Goal: Task Accomplishment & Management: Use online tool/utility

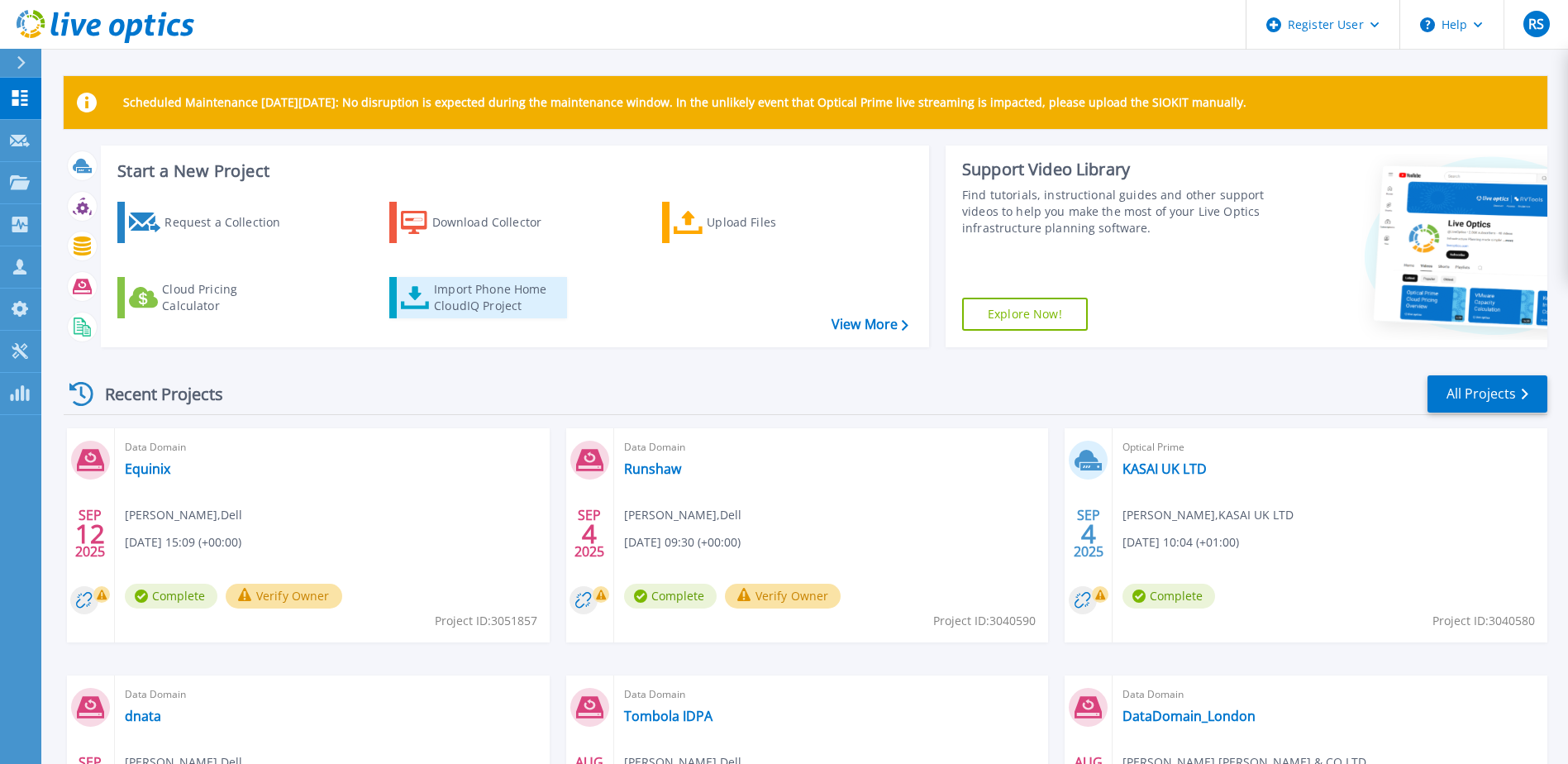
click at [488, 293] on div "Import Phone Home CloudIQ Project" at bounding box center [499, 297] width 129 height 33
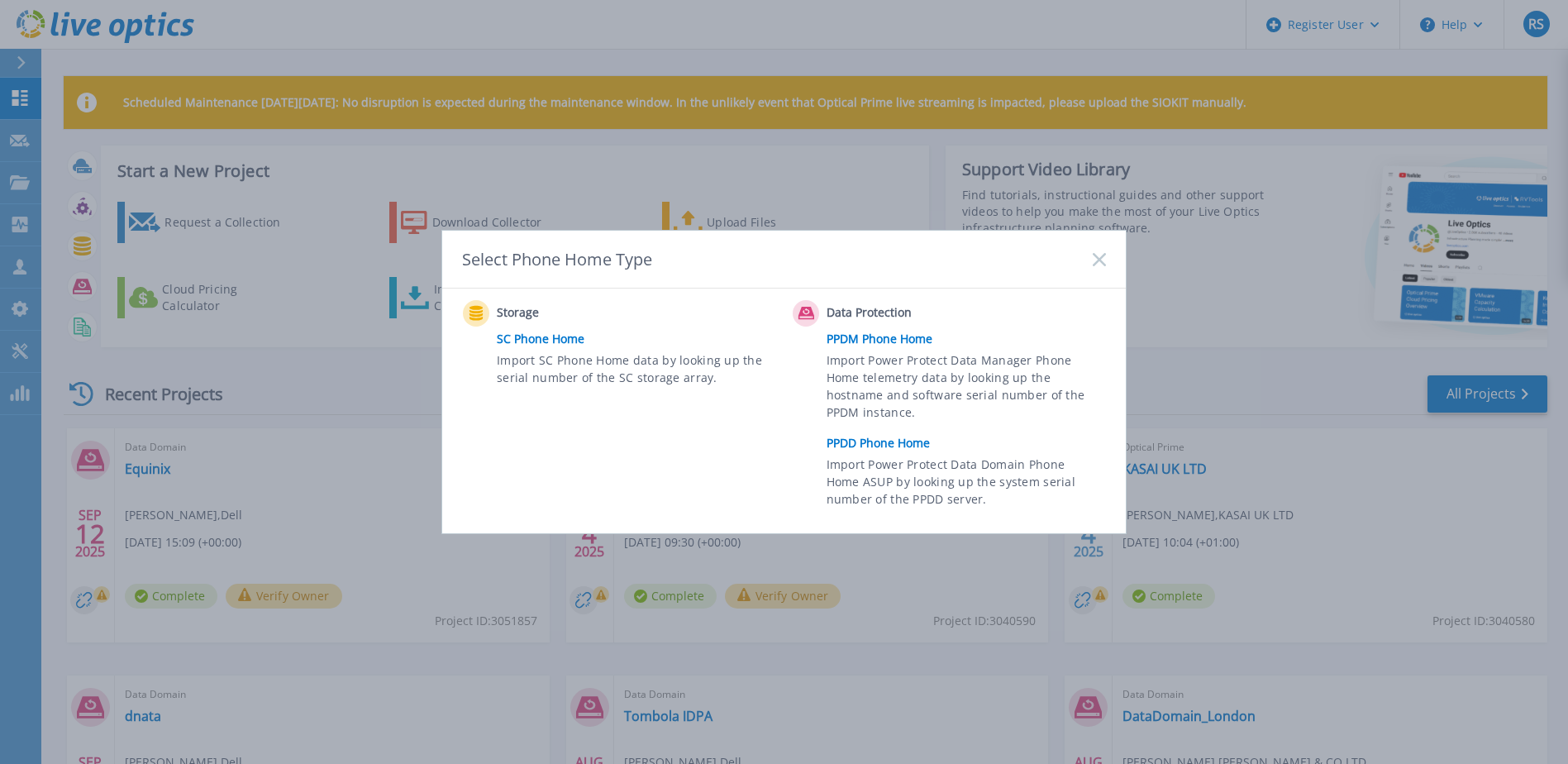
click at [865, 440] on link "PPDD Phone Home" at bounding box center [970, 442] width 288 height 24
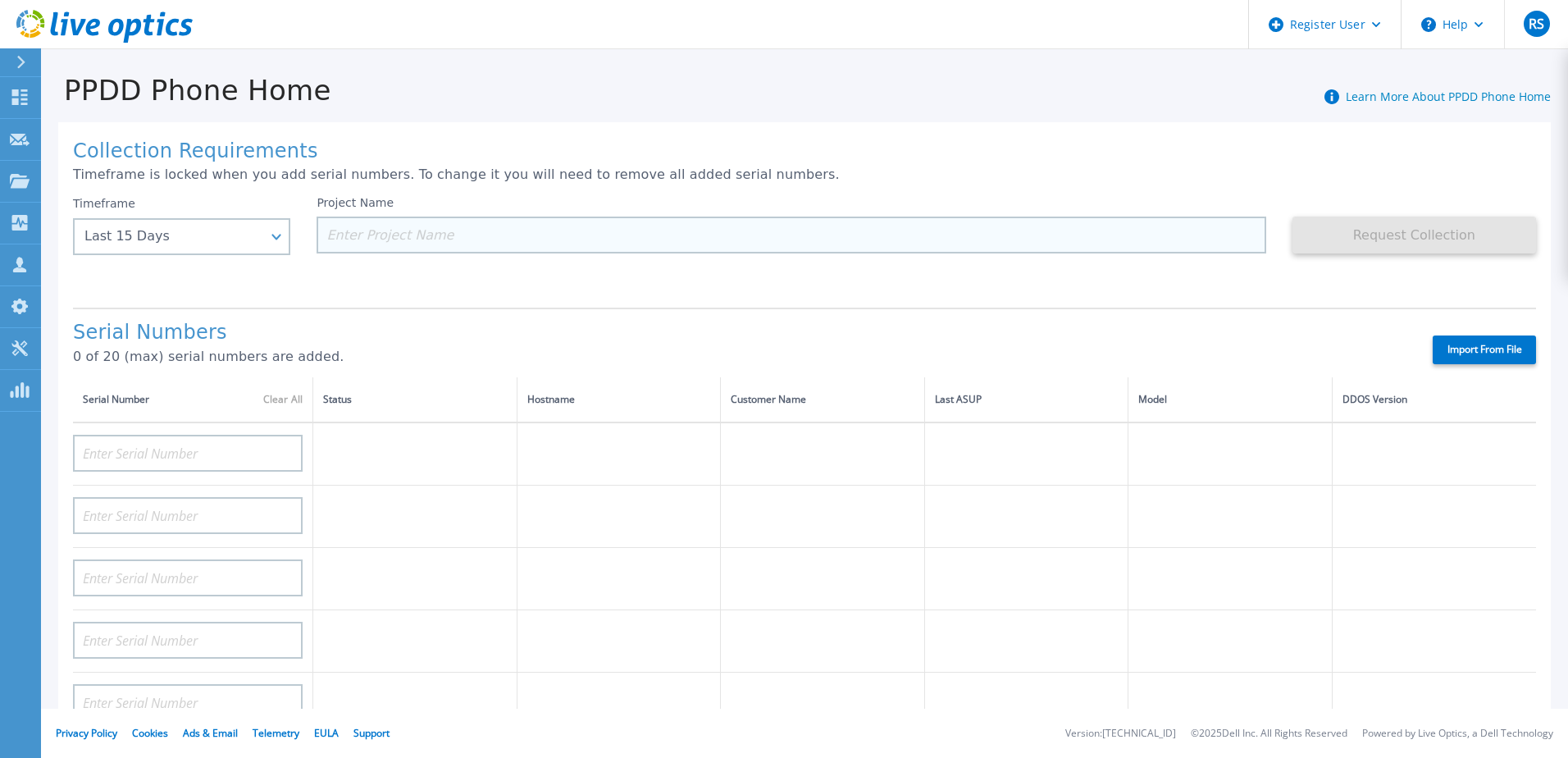
click at [364, 235] on input at bounding box center [791, 235] width 949 height 37
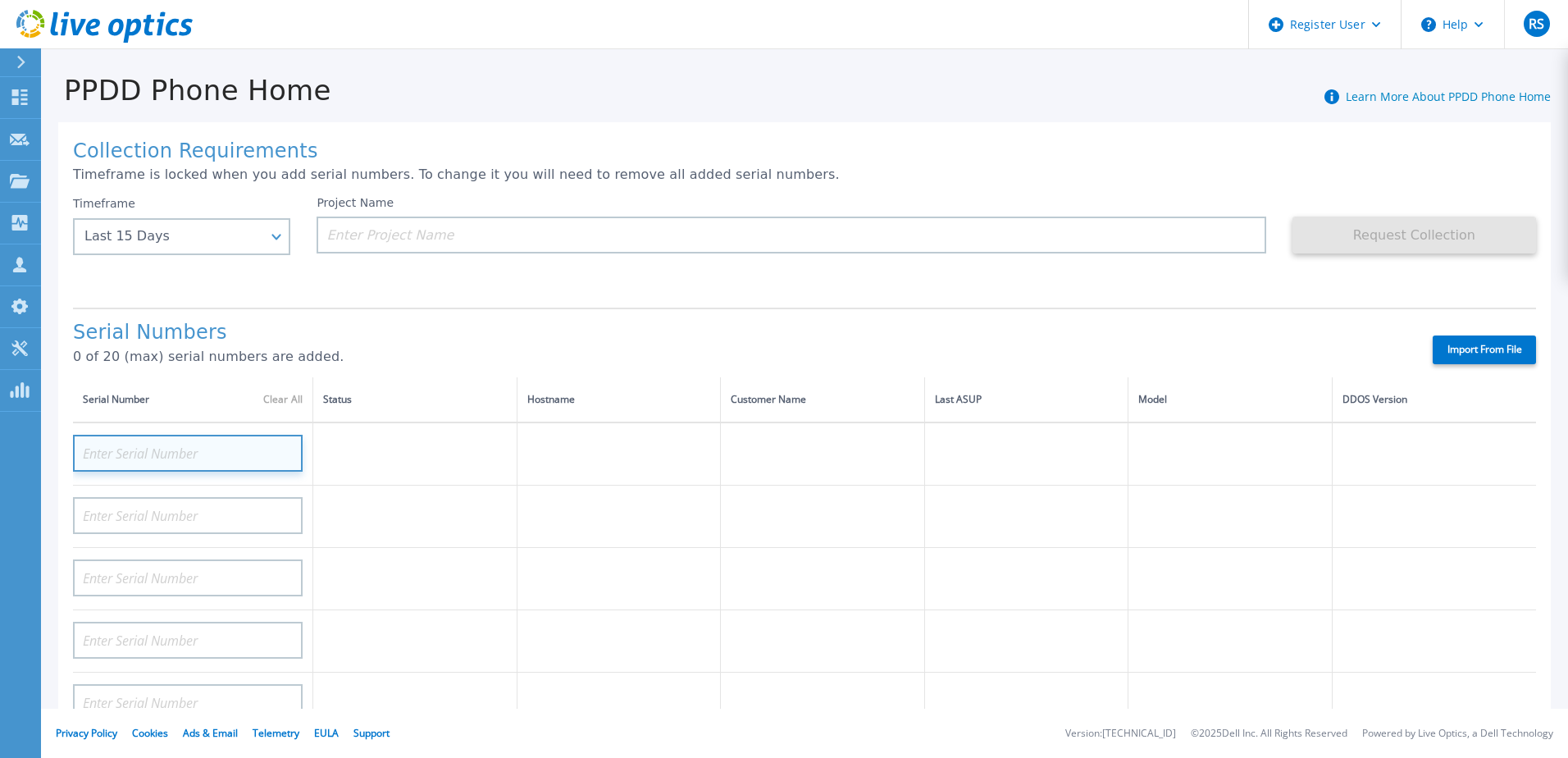
click at [137, 455] on input at bounding box center [187, 453] width 230 height 37
paste input "3C9R9V2"
click at [397, 454] on td at bounding box center [415, 462] width 204 height 80
click at [168, 445] on input "3C9R9V2" at bounding box center [187, 453] width 230 height 37
type input "3C9R9V2"
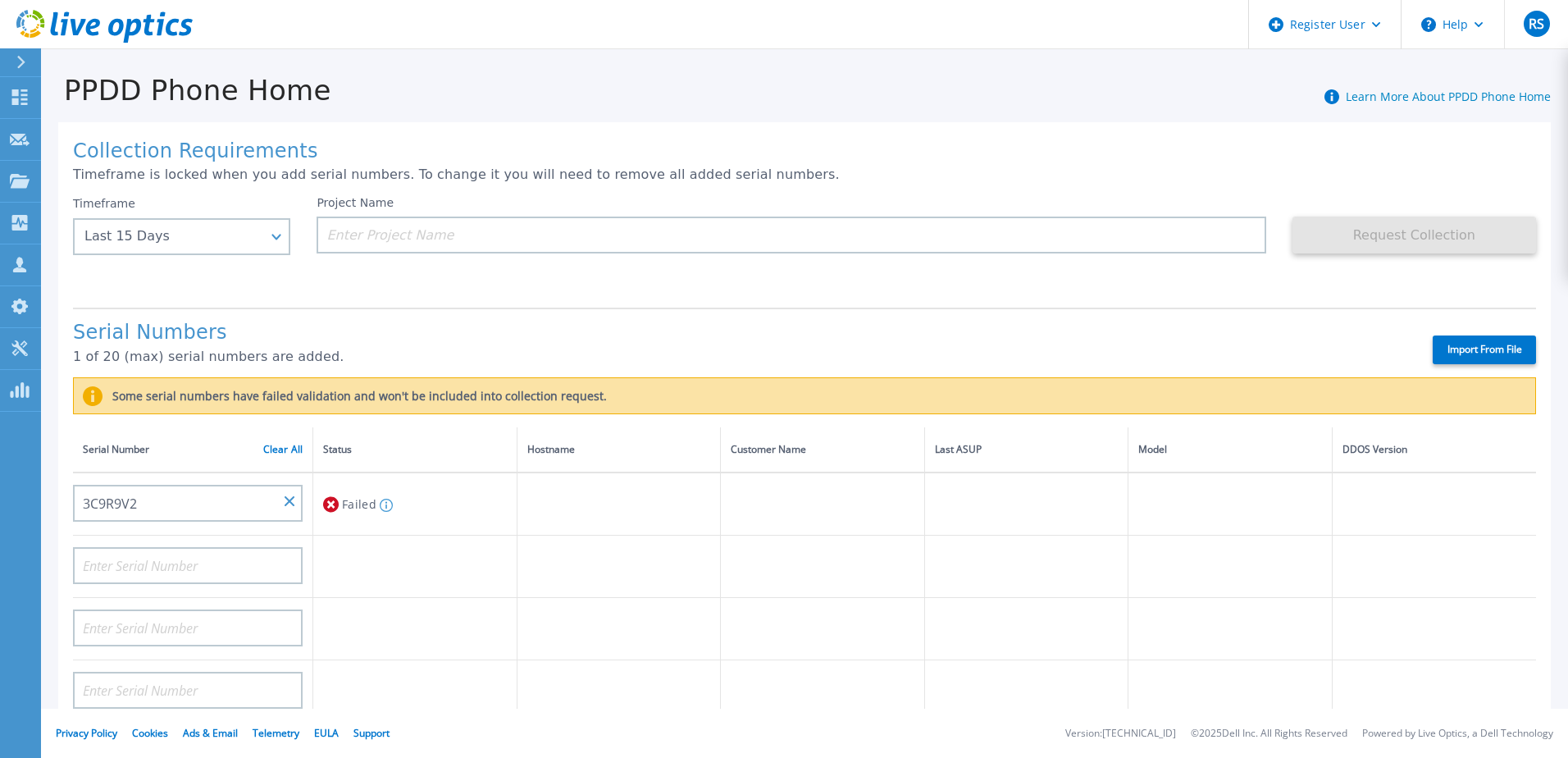
click at [259, 231] on div "Last 15 Days" at bounding box center [181, 237] width 217 height 37
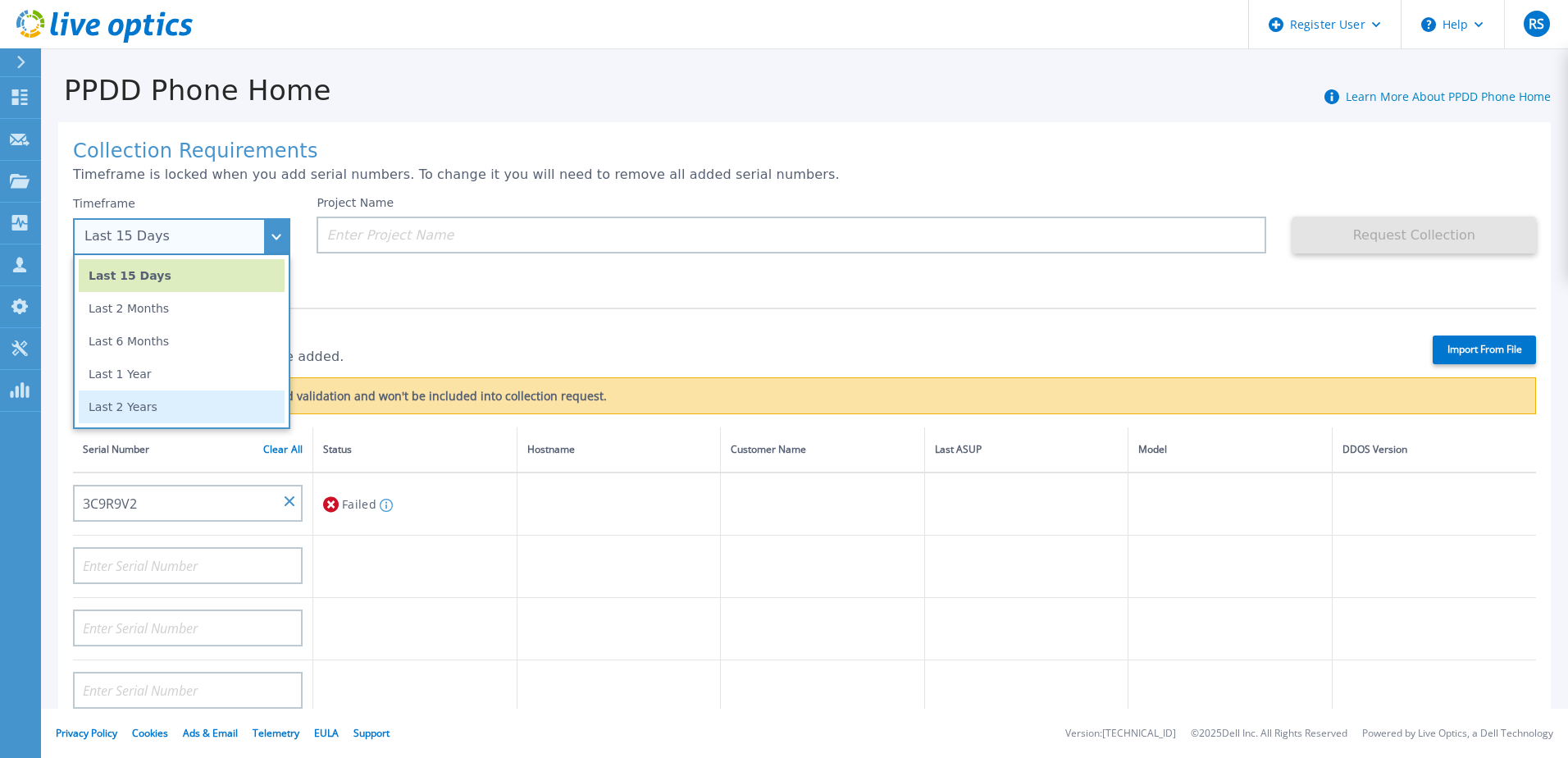
click at [148, 414] on li "Last 2 Years" at bounding box center [181, 407] width 206 height 33
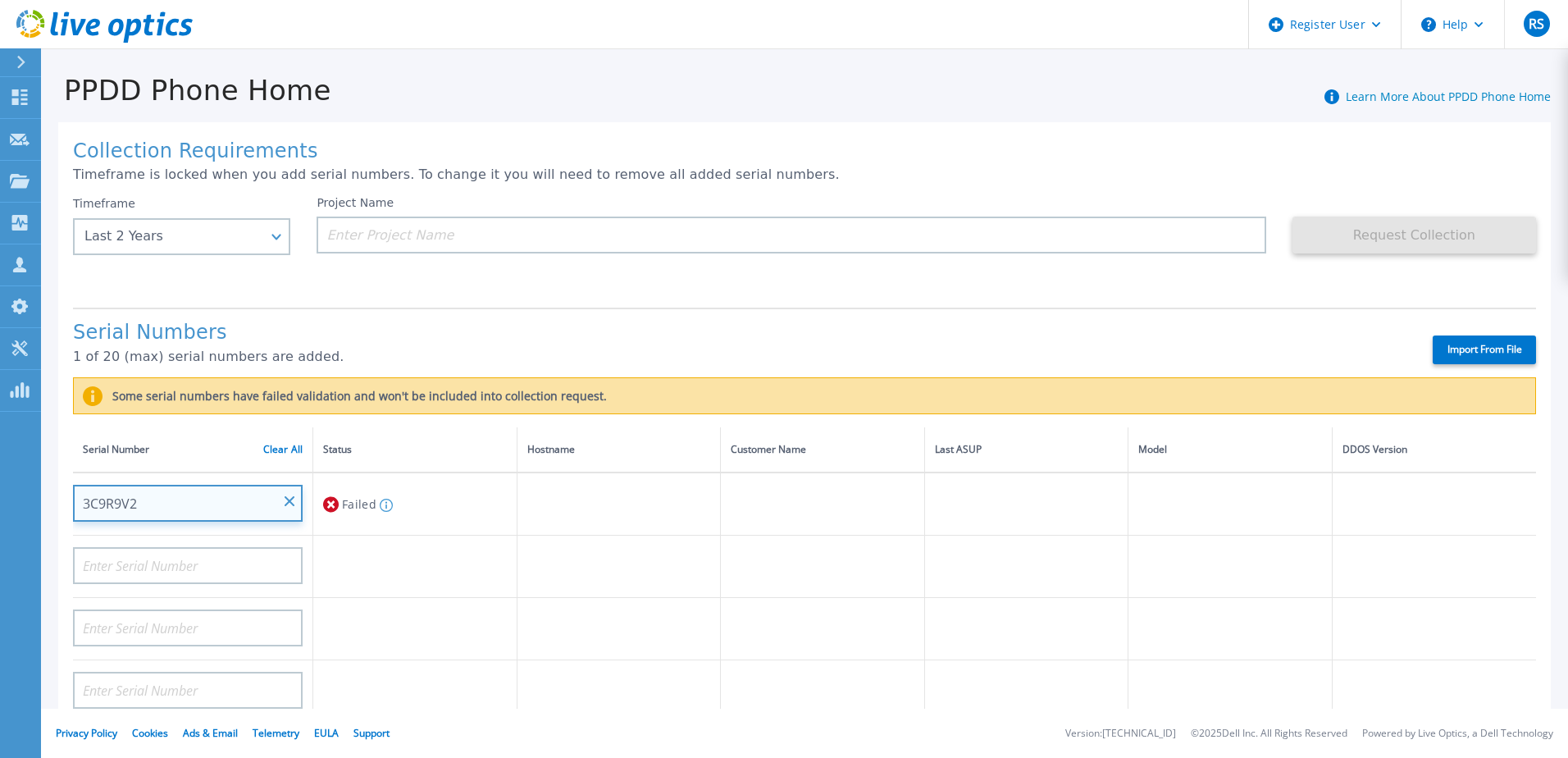
click at [296, 502] on input "3C9R9V2" at bounding box center [187, 503] width 230 height 37
click at [193, 499] on input "3C9R9V2" at bounding box center [187, 503] width 230 height 37
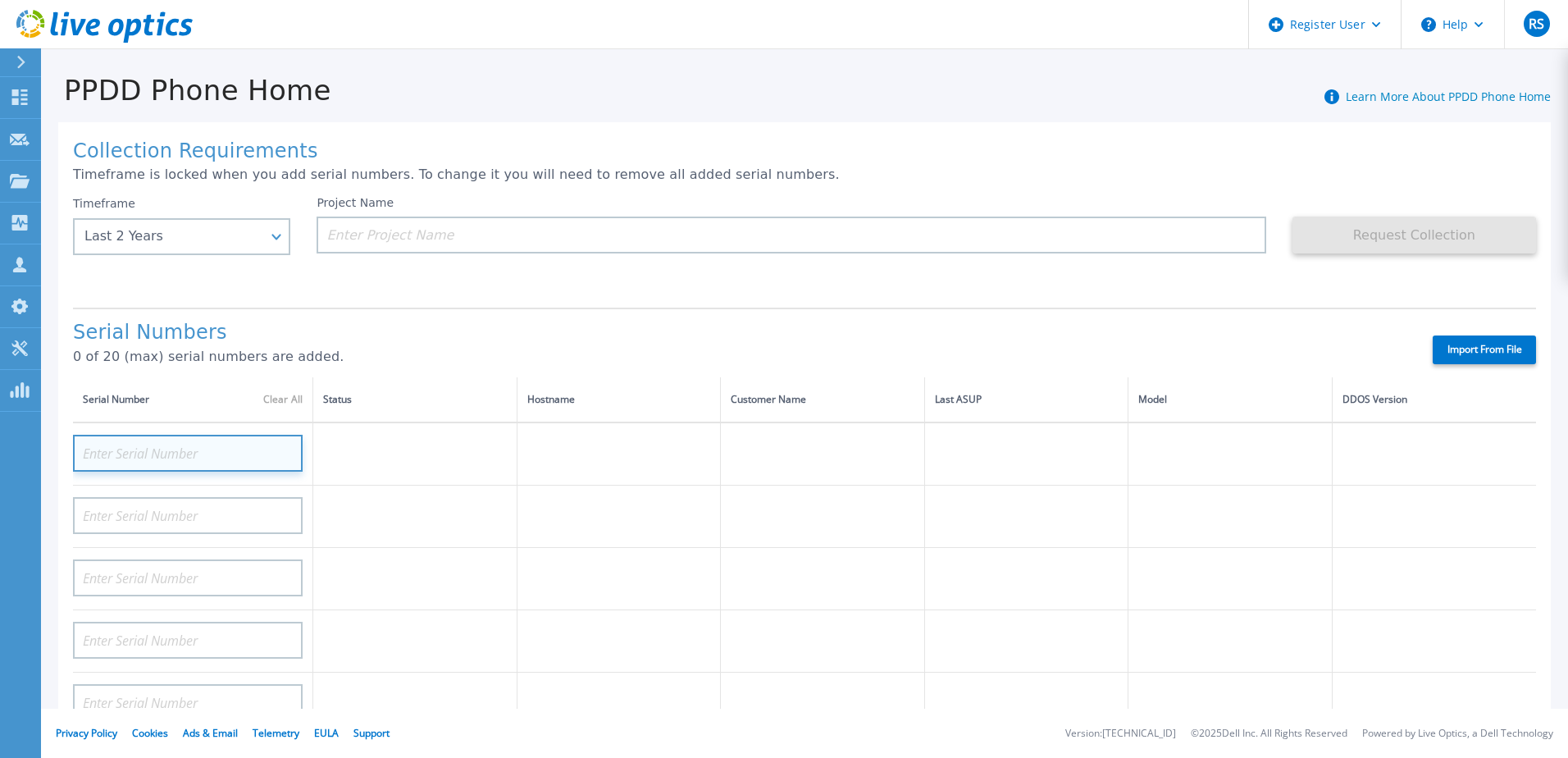
click at [152, 451] on input at bounding box center [187, 453] width 230 height 37
paste input "3C9R9V2"
type input "3C9R9V2"
paste input "ELMDDV0120QCTP"
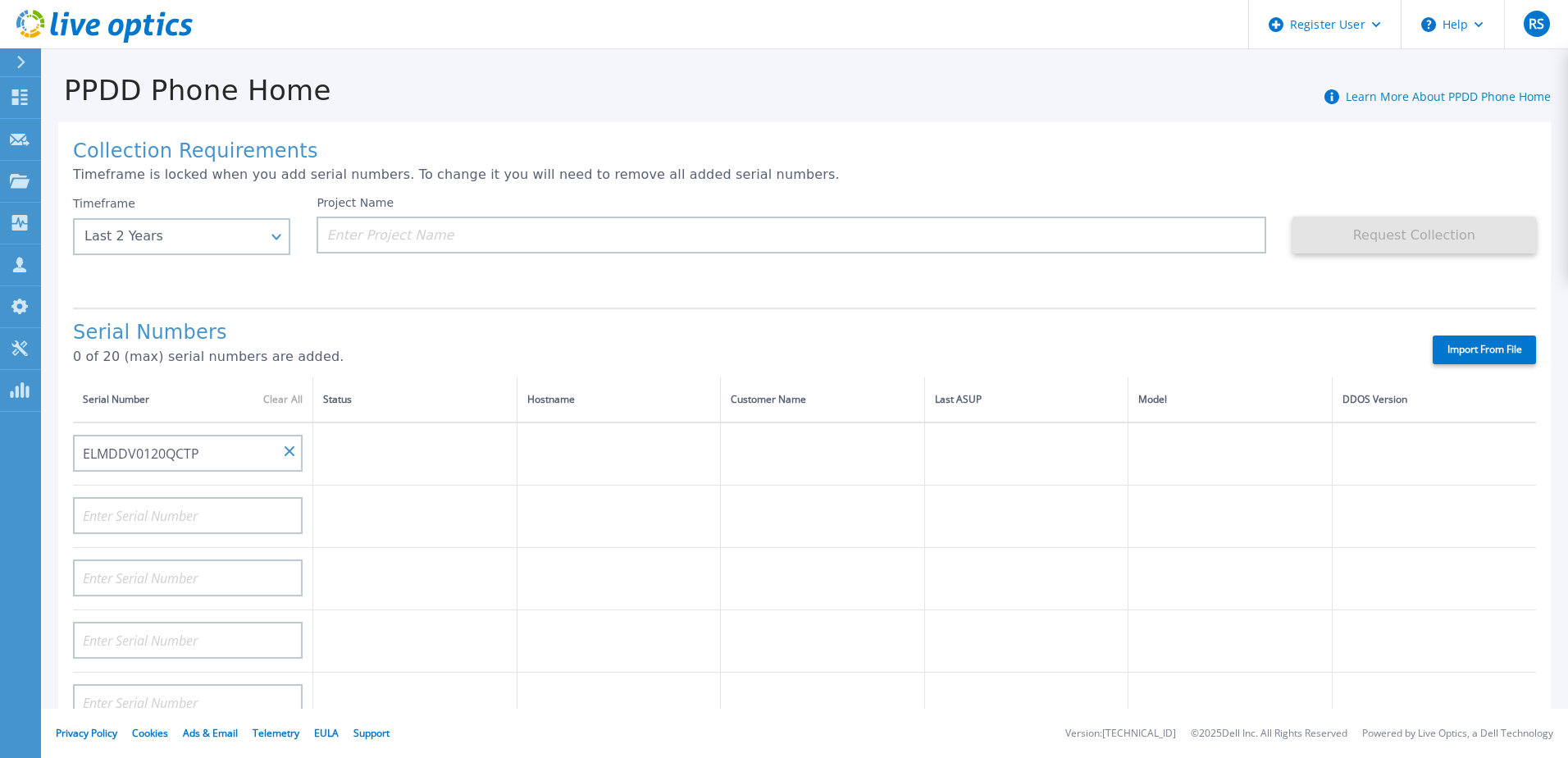
click at [468, 360] on p "0 of 20 (max) serial numbers are added." at bounding box center [737, 356] width 1330 height 15
type input "AUDV9FW2SKSZ3U"
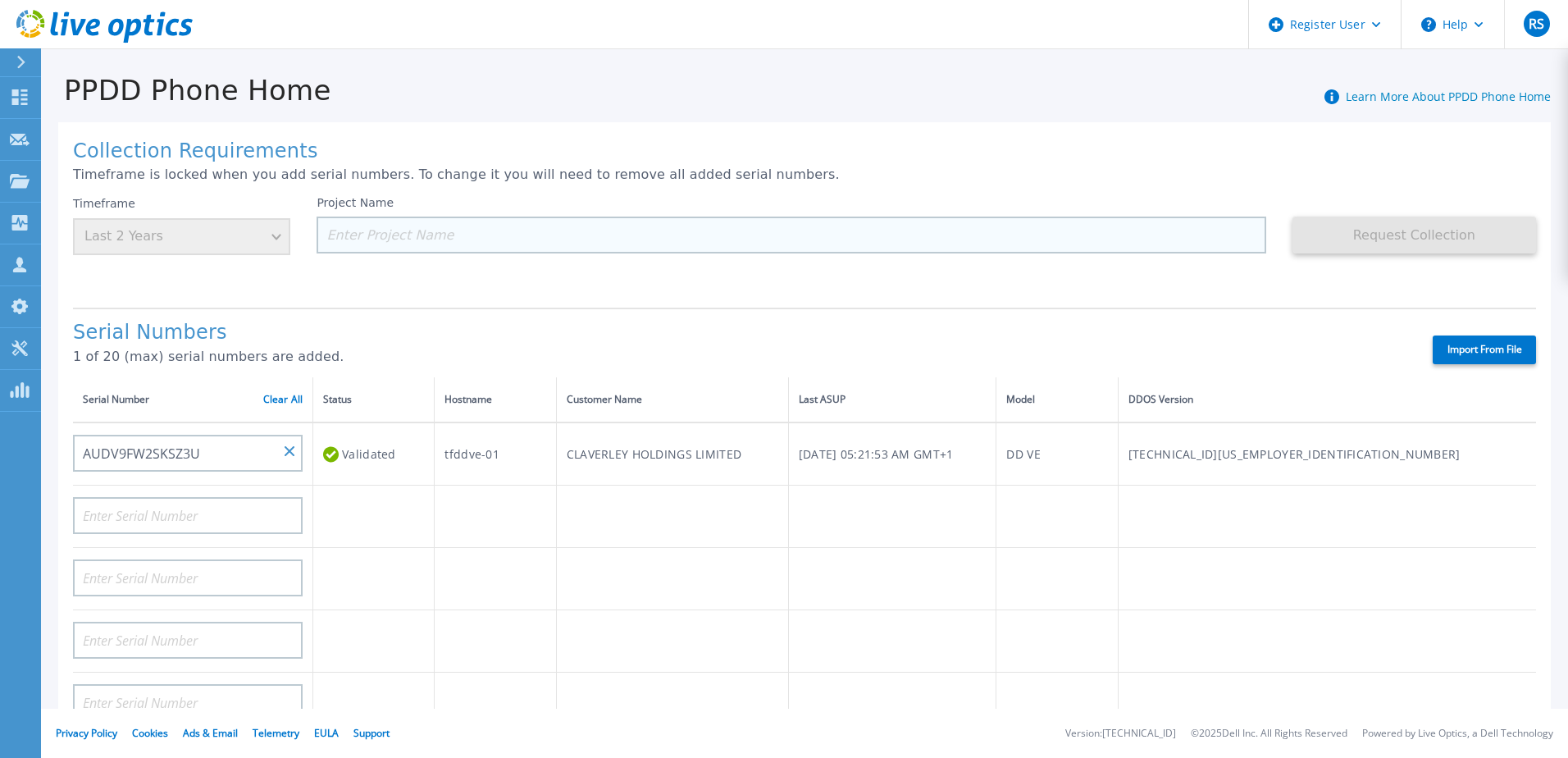
click at [659, 236] on input at bounding box center [791, 235] width 949 height 37
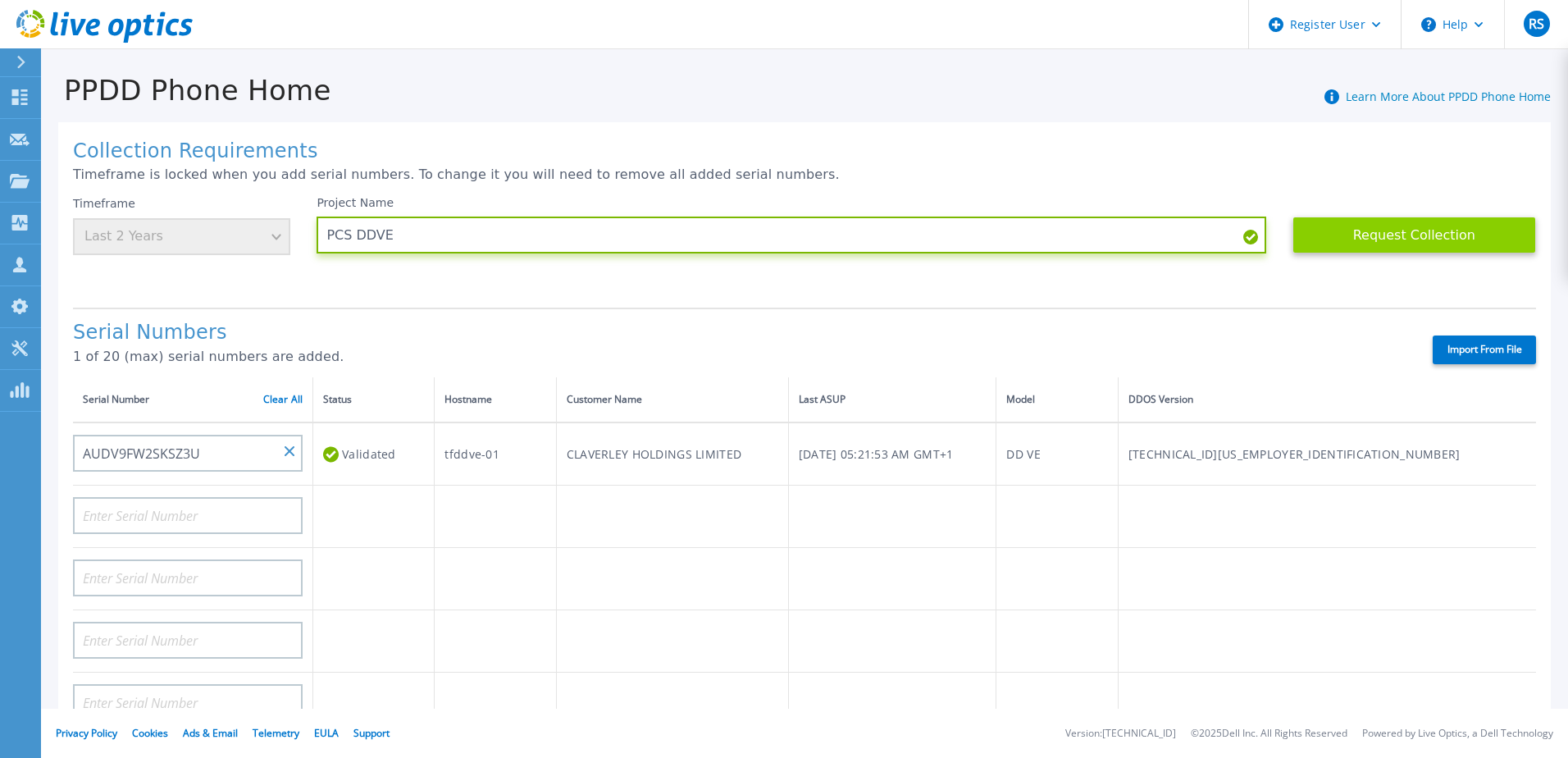
type input "PCS DDVE"
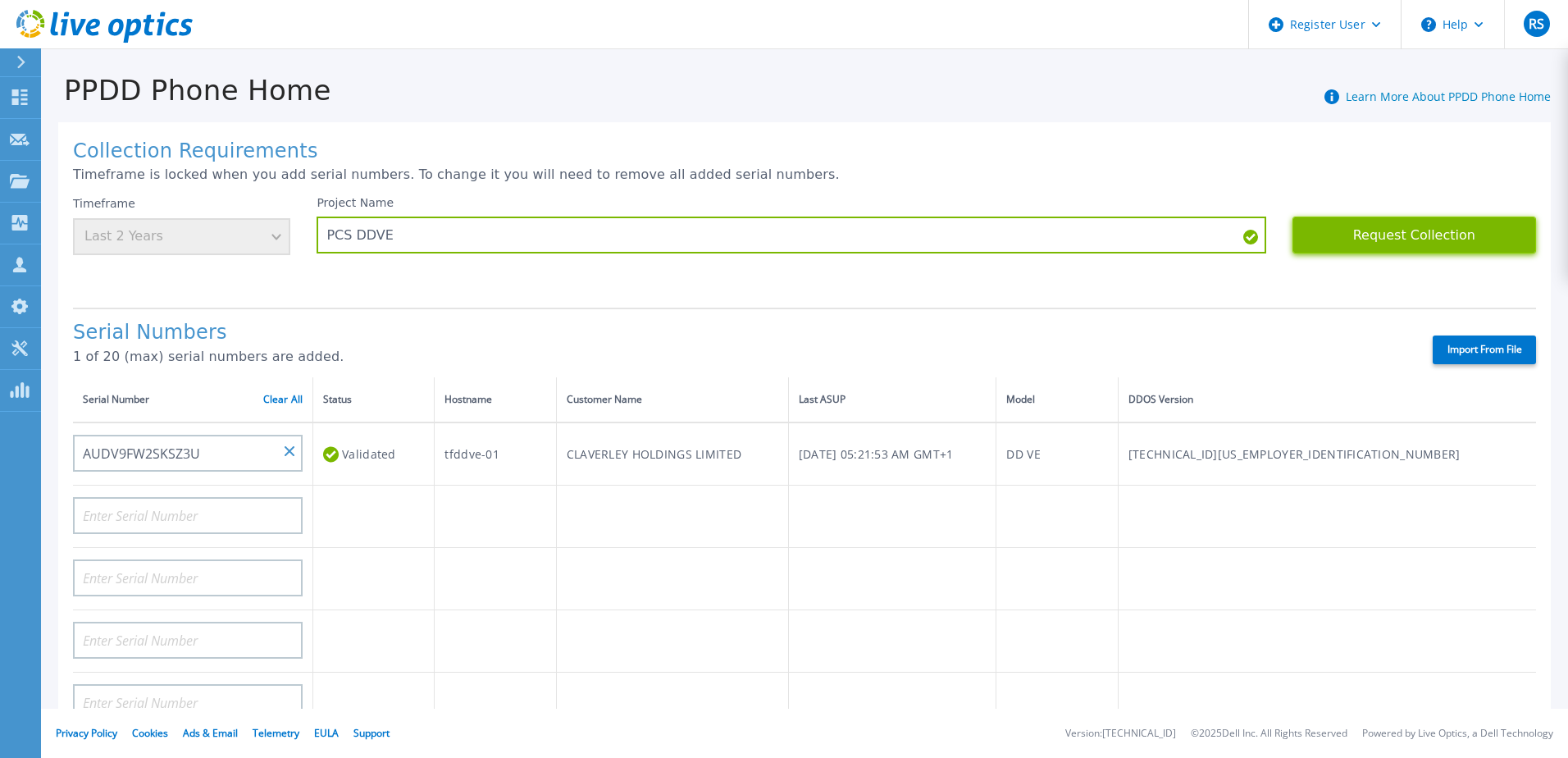
click at [1455, 235] on button "Request Collection" at bounding box center [1414, 235] width 244 height 37
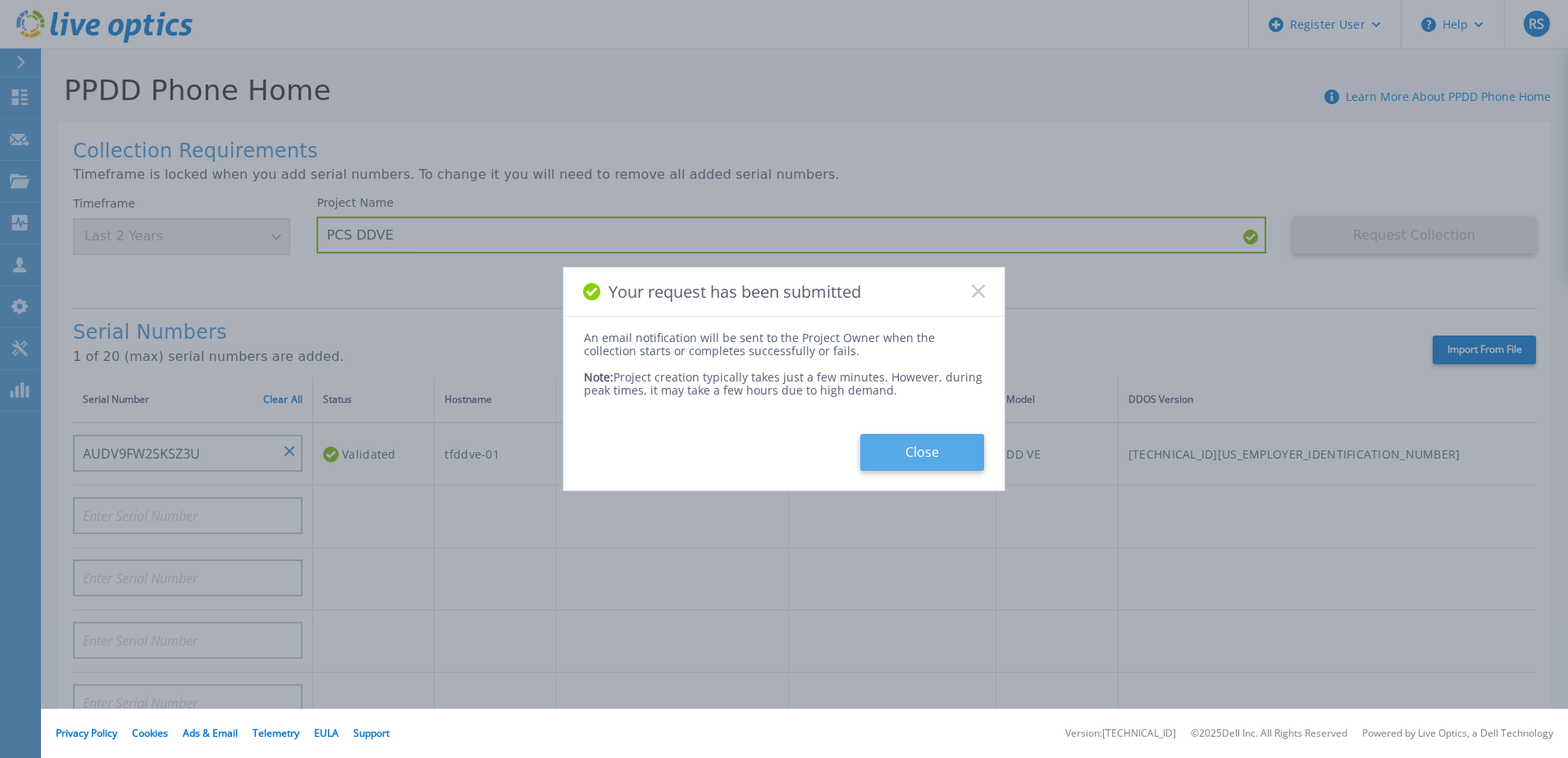
click at [944, 451] on button "Close" at bounding box center [922, 452] width 124 height 37
